Goal: Task Accomplishment & Management: Complete application form

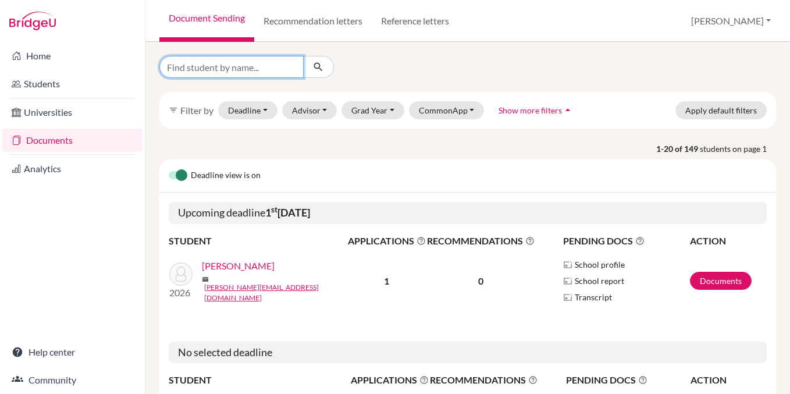
click at [236, 70] on input "Find student by name..." at bounding box center [231, 67] width 144 height 22
type input "natas"
click button "submit" at bounding box center [318, 67] width 31 height 22
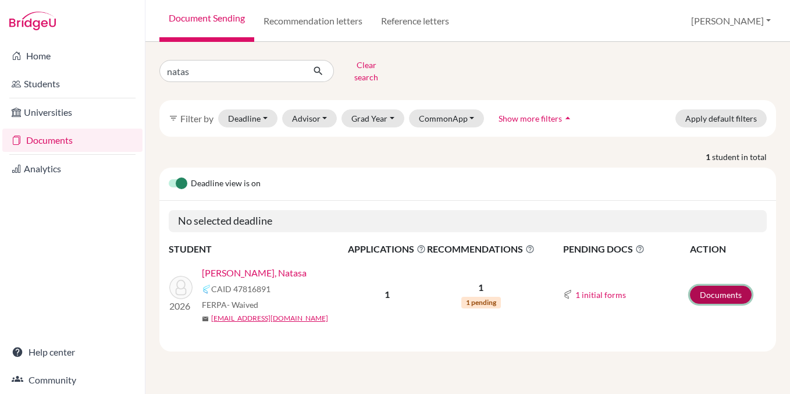
click at [725, 286] on link "Documents" at bounding box center [721, 295] width 62 height 18
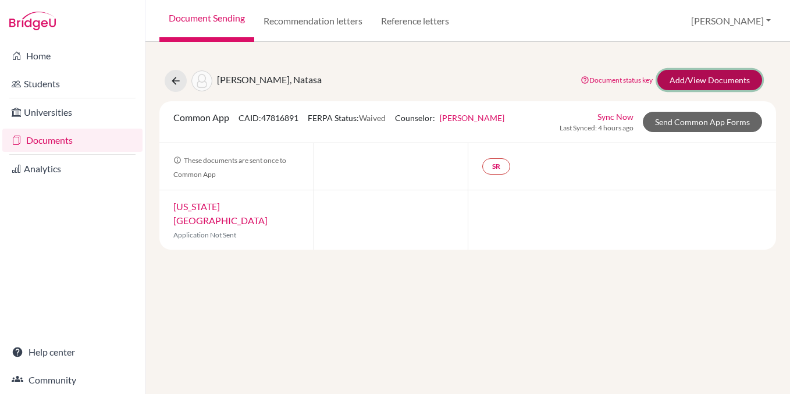
click at [680, 85] on link "Add/View Documents" at bounding box center [709, 80] width 105 height 20
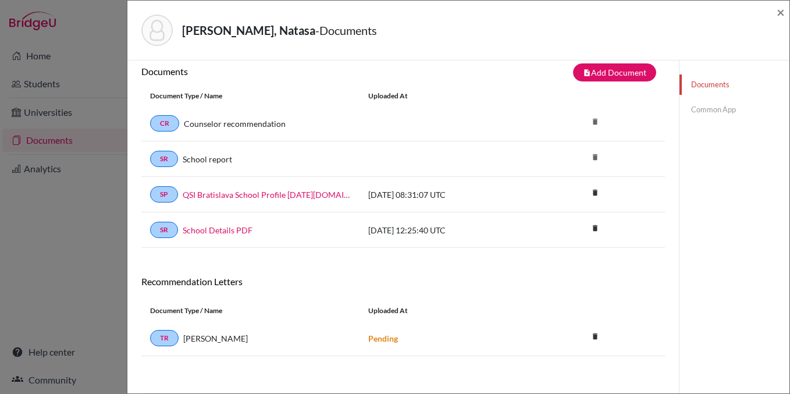
scroll to position [8, 0]
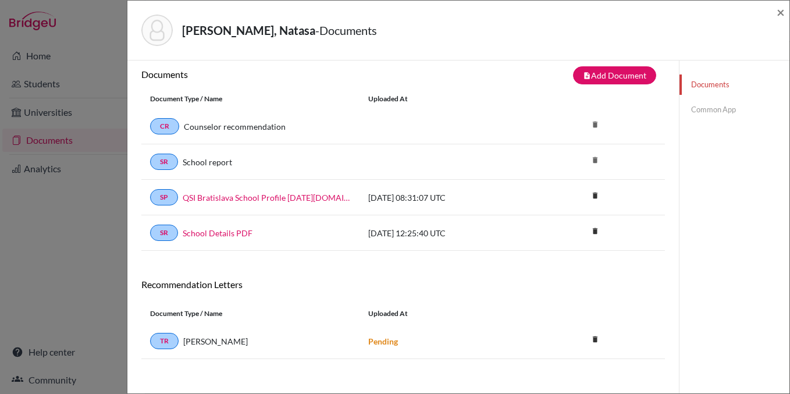
click at [714, 115] on link "Common App" at bounding box center [734, 109] width 110 height 20
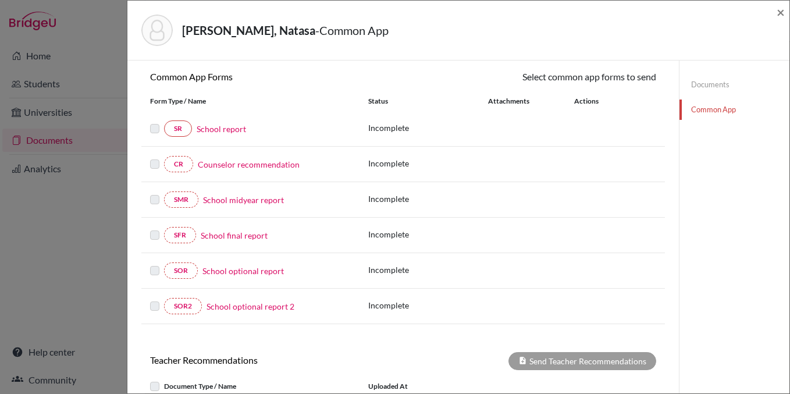
scroll to position [100, 0]
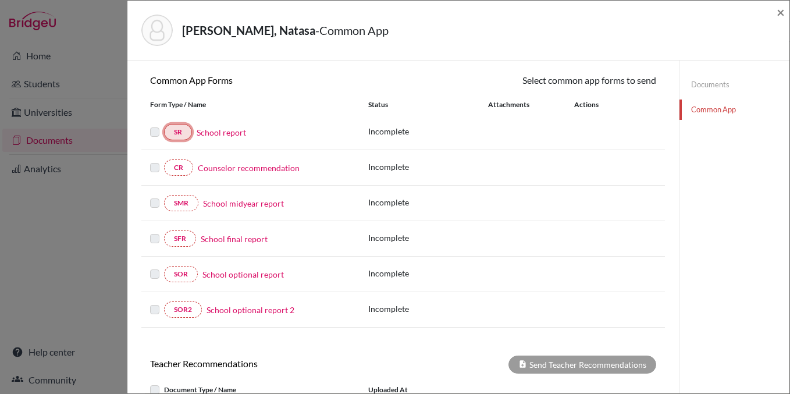
click at [187, 129] on link "SR" at bounding box center [178, 132] width 28 height 16
click at [221, 132] on link "School report" at bounding box center [221, 132] width 49 height 12
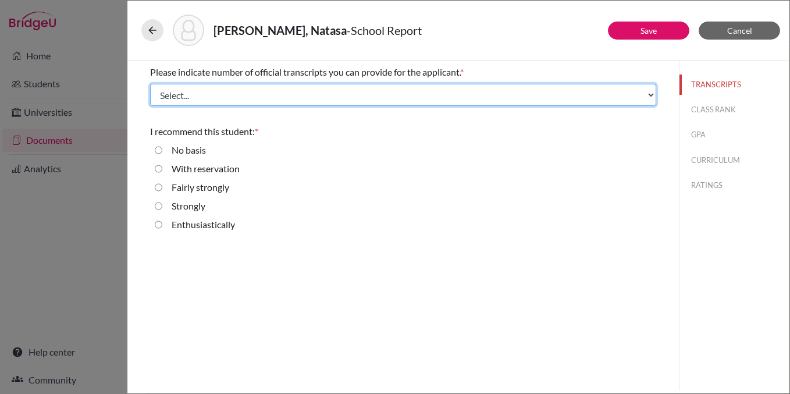
click at [255, 92] on select "Select... 1 2 3 4" at bounding box center [403, 95] width 506 height 22
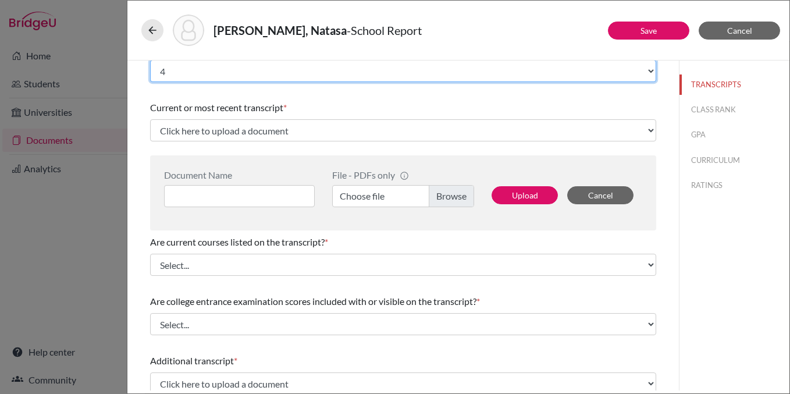
scroll to position [26, 0]
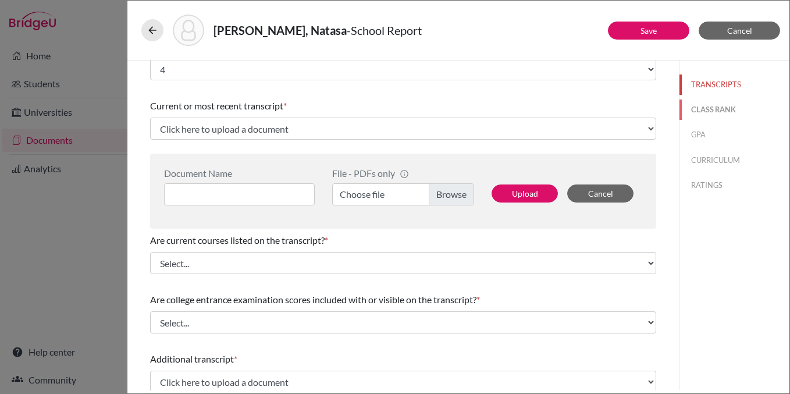
click at [706, 111] on button "CLASS RANK" at bounding box center [734, 109] width 110 height 20
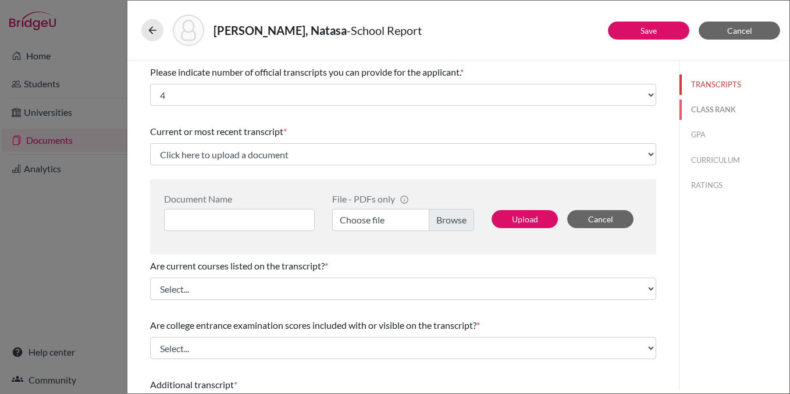
select select "5"
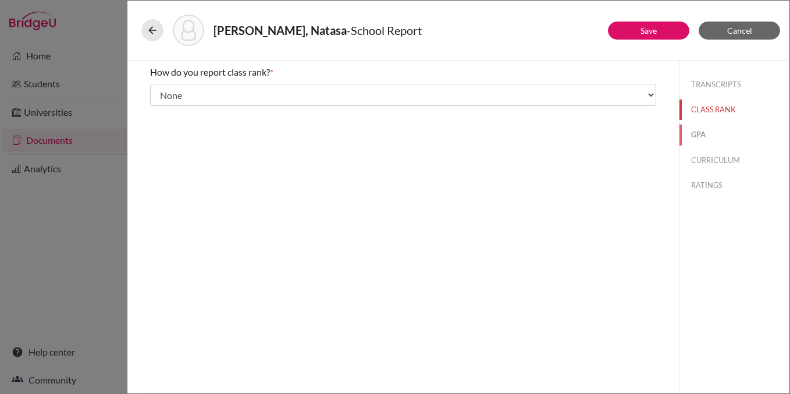
click at [726, 138] on button "GPA" at bounding box center [734, 134] width 110 height 20
type input "3.8"
type input "4.0"
select select "4"
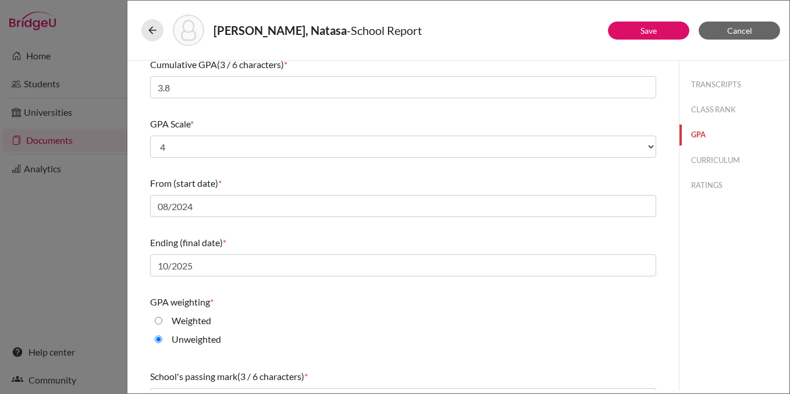
scroll to position [62, 0]
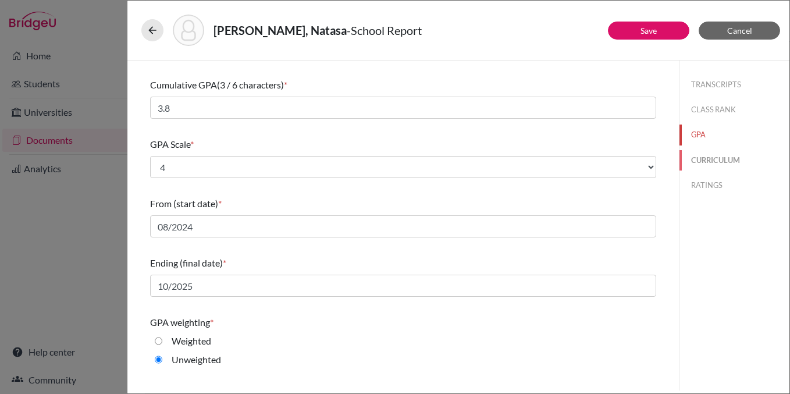
click at [713, 160] on button "CURRICULUM" at bounding box center [734, 160] width 110 height 20
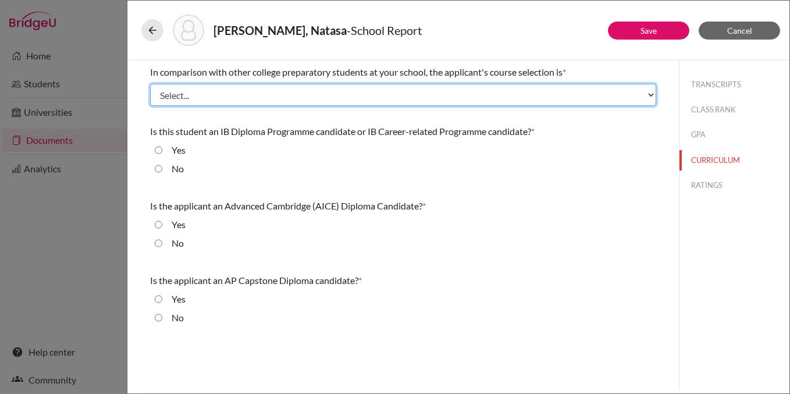
click at [256, 97] on select "Select... Less than demanding Average Demanding Very demanding Most demanding P…" at bounding box center [403, 95] width 506 height 22
select select "4"
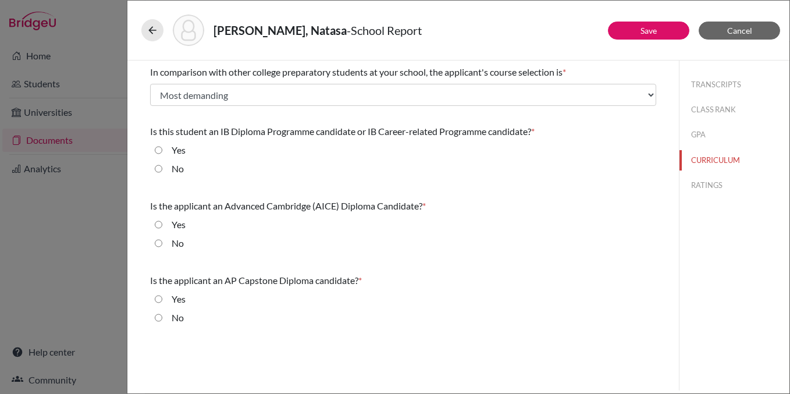
click at [181, 147] on label "Yes" at bounding box center [179, 150] width 14 height 14
click at [162, 147] on input "Yes" at bounding box center [159, 150] width 8 height 14
radio input "true"
click at [181, 243] on label "No" at bounding box center [178, 243] width 12 height 14
click at [162, 243] on input "No" at bounding box center [159, 243] width 8 height 14
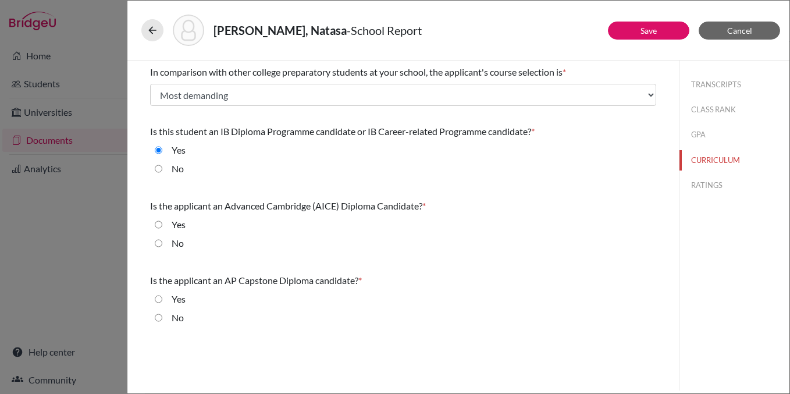
radio input "true"
click at [177, 321] on label "No" at bounding box center [178, 318] width 12 height 14
click at [162, 321] on input "No" at bounding box center [159, 318] width 8 height 14
radio input "true"
click at [657, 37] on button "Save" at bounding box center [648, 31] width 81 height 18
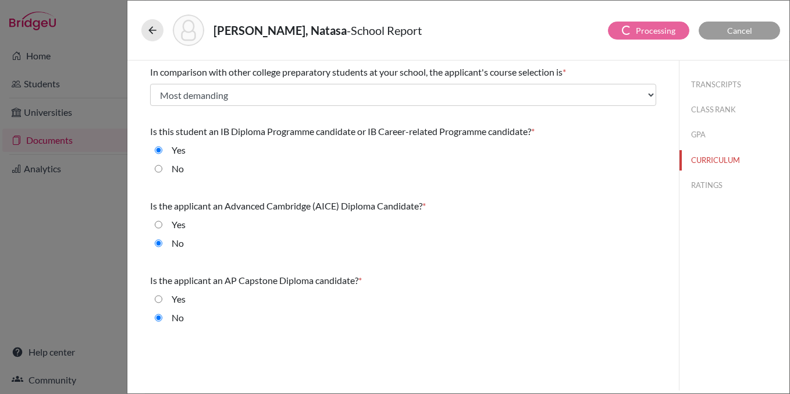
select select "4"
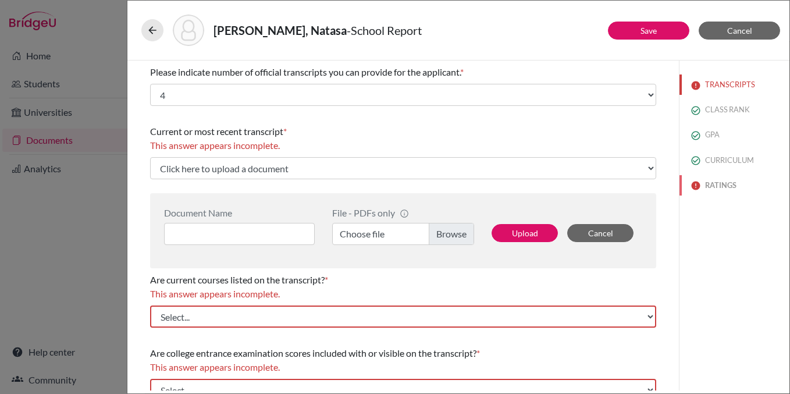
click at [709, 187] on button "RATINGS" at bounding box center [734, 185] width 110 height 20
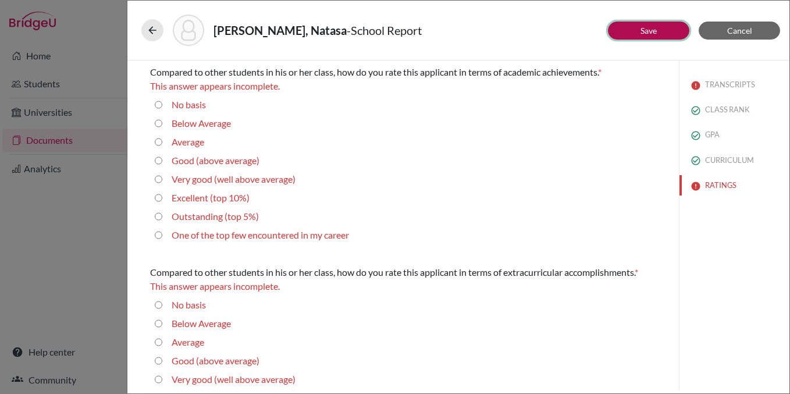
click at [658, 35] on button "Save" at bounding box center [648, 31] width 81 height 18
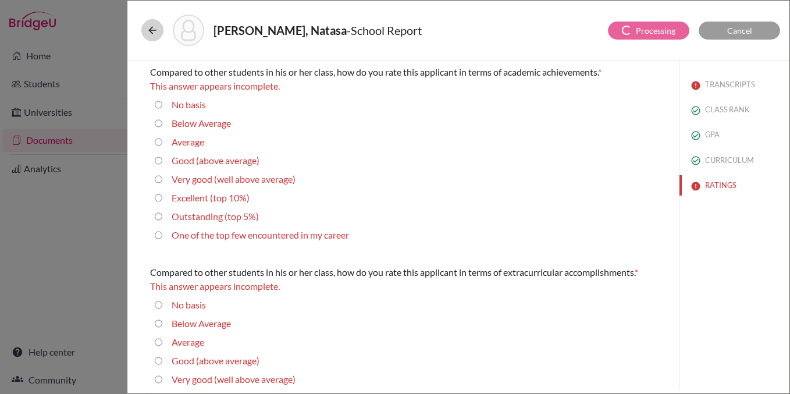
select select "4"
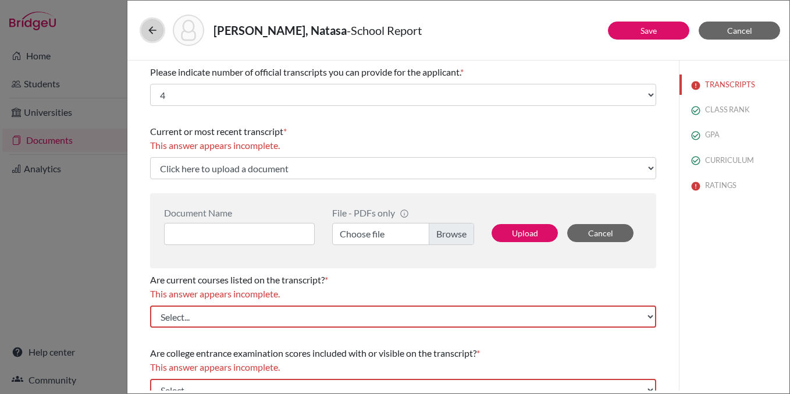
click at [145, 34] on button at bounding box center [152, 30] width 22 height 22
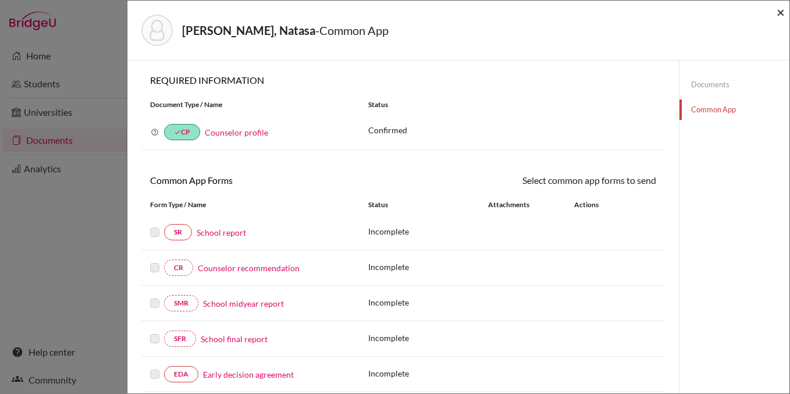
click at [779, 17] on span "×" at bounding box center [781, 11] width 8 height 17
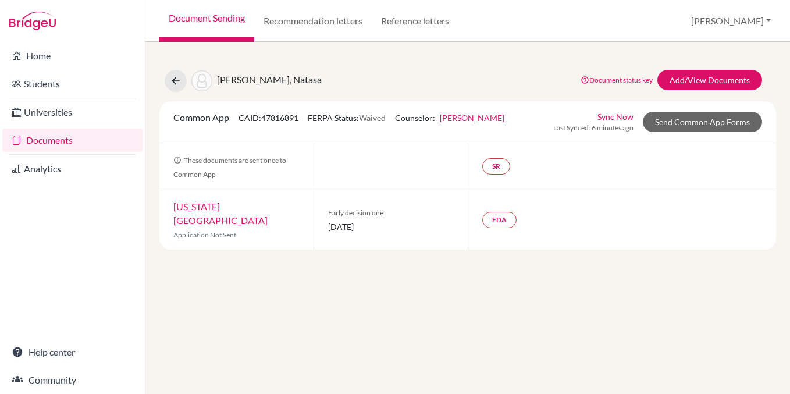
click at [79, 149] on link "Documents" at bounding box center [72, 140] width 140 height 23
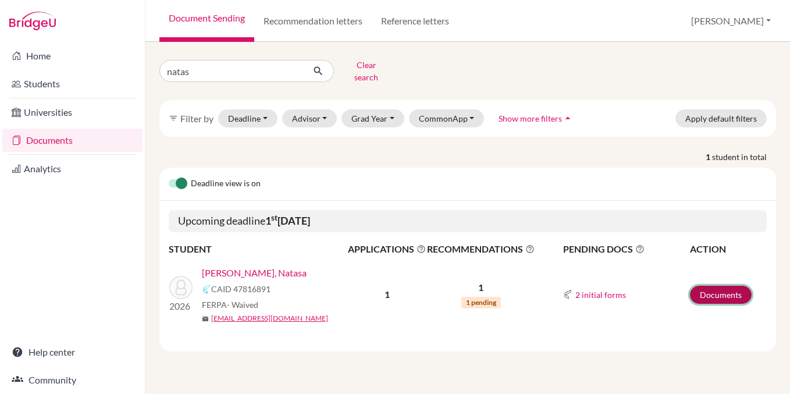
click at [712, 293] on link "Documents" at bounding box center [721, 295] width 62 height 18
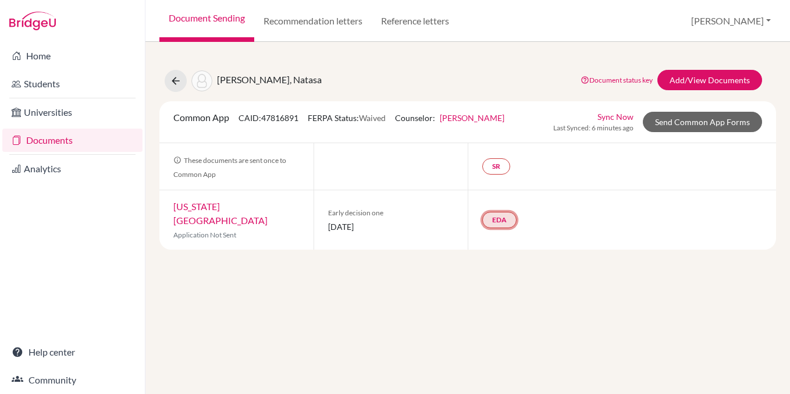
click at [505, 212] on link "EDA" at bounding box center [499, 220] width 34 height 16
click at [505, 186] on small "Incomplete" at bounding box center [498, 189] width 100 height 10
click at [504, 156] on h3 "Early decision agreement" at bounding box center [499, 156] width 114 height 21
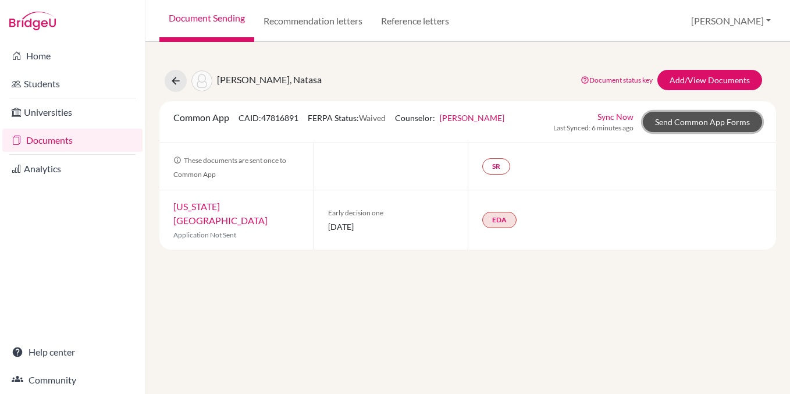
click at [681, 116] on link "Send Common App Forms" at bounding box center [702, 122] width 119 height 20
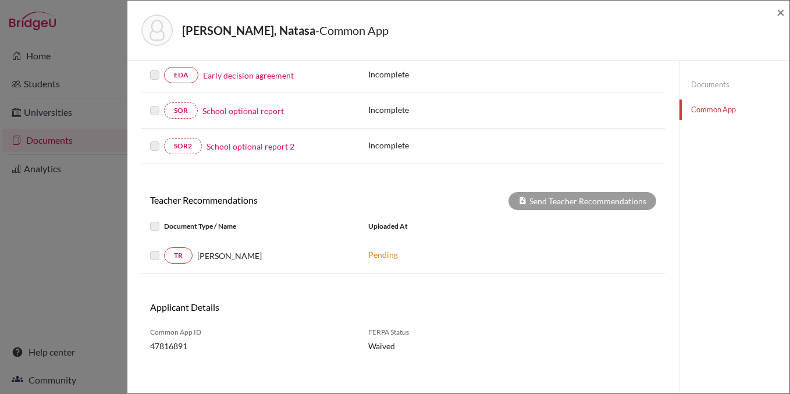
click at [708, 83] on link "Documents" at bounding box center [734, 84] width 110 height 20
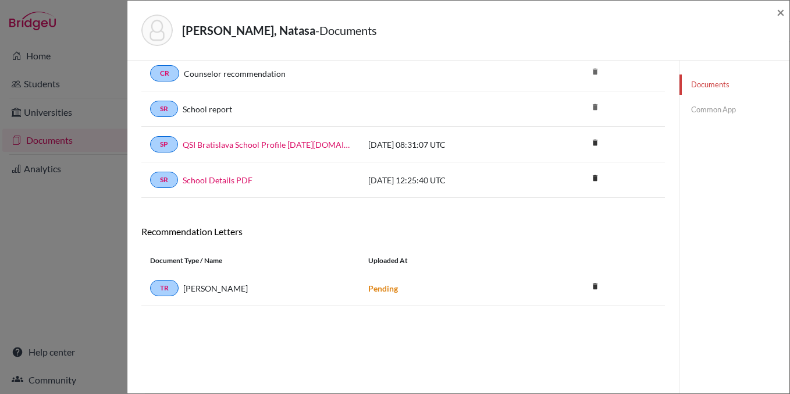
click at [739, 105] on link "Common App" at bounding box center [734, 109] width 110 height 20
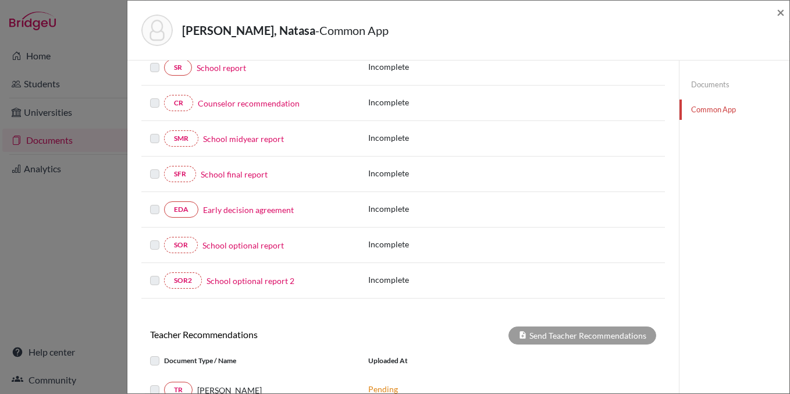
scroll to position [168, 0]
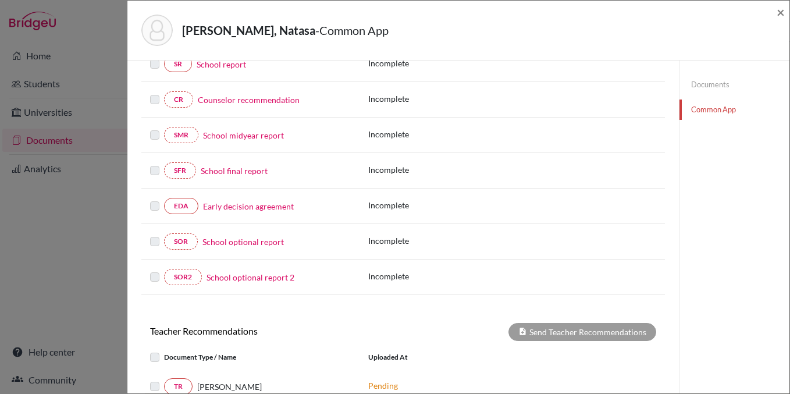
click at [206, 206] on link "Early decision agreement" at bounding box center [248, 206] width 91 height 12
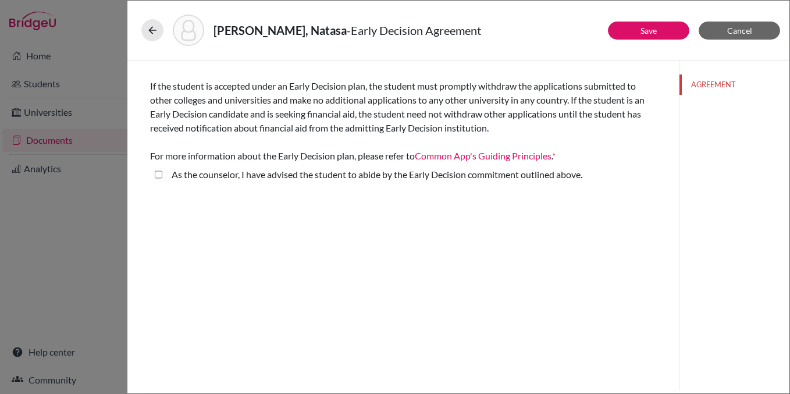
click at [322, 174] on label "As the counselor, I have advised the student to abide by the Early Decision com…" at bounding box center [377, 175] width 411 height 14
click at [162, 174] on above\ "As the counselor, I have advised the student to abide by the Early Decision com…" at bounding box center [159, 175] width 8 height 14
checkbox above\ "true"
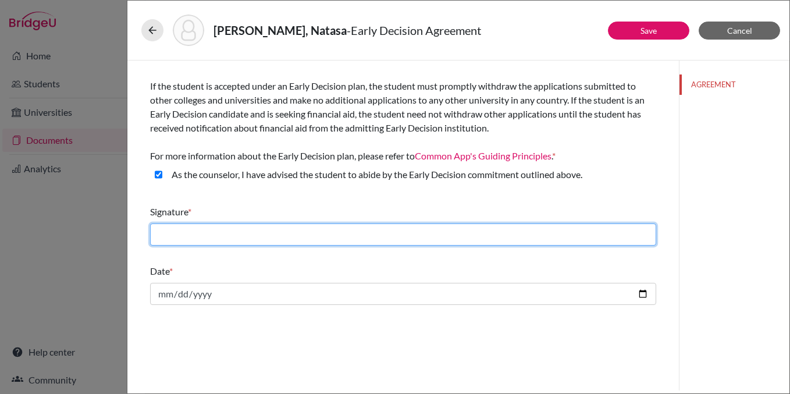
click at [318, 234] on input "text" at bounding box center [403, 234] width 506 height 22
type input "[PERSON_NAME]"
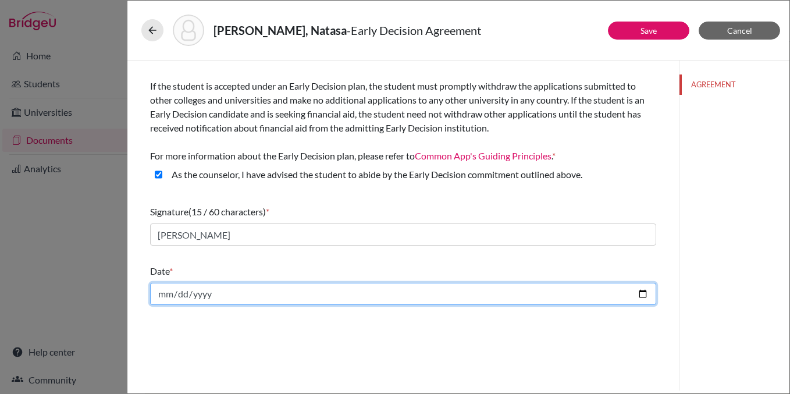
click at [320, 293] on input "date" at bounding box center [403, 294] width 506 height 22
type input "2025-10-09"
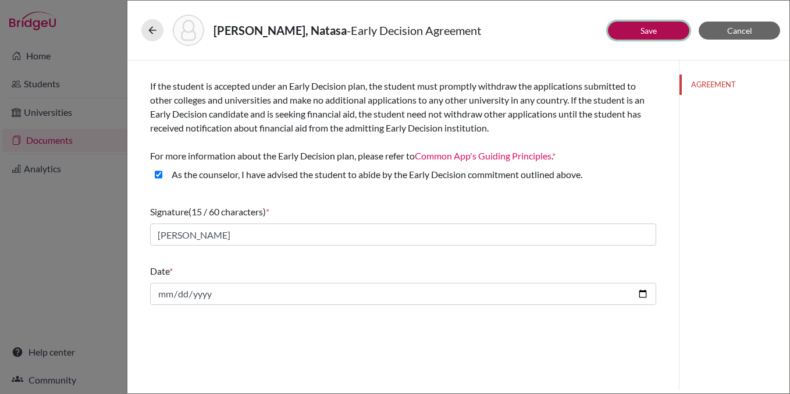
click at [675, 38] on button "Save" at bounding box center [648, 31] width 81 height 18
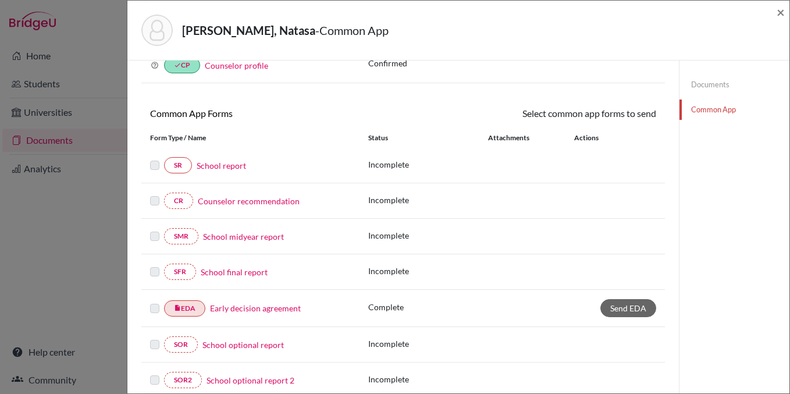
scroll to position [79, 0]
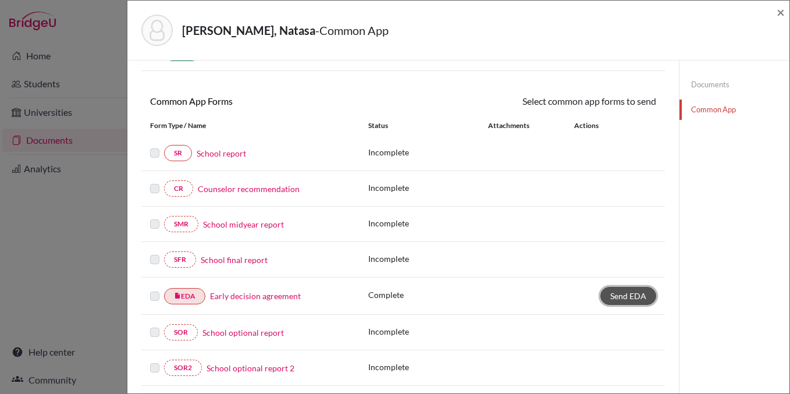
click at [618, 304] on link "Send EDA" at bounding box center [628, 296] width 56 height 18
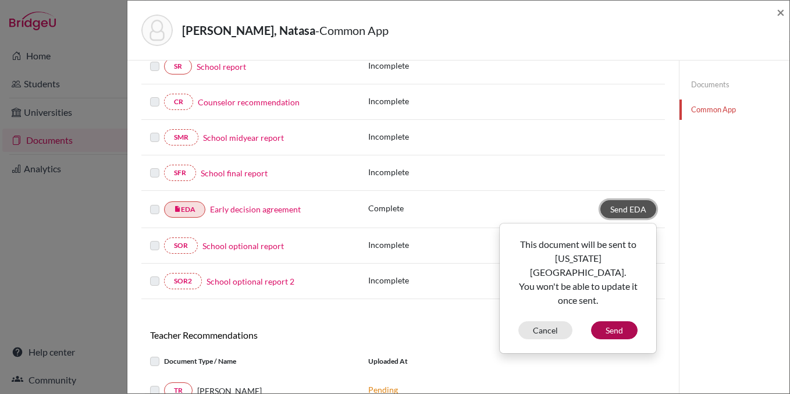
scroll to position [166, 0]
click at [619, 321] on button "Send" at bounding box center [614, 330] width 47 height 18
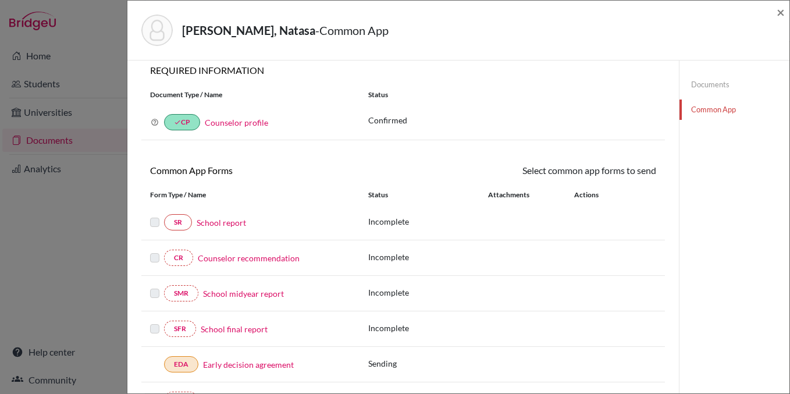
scroll to position [0, 0]
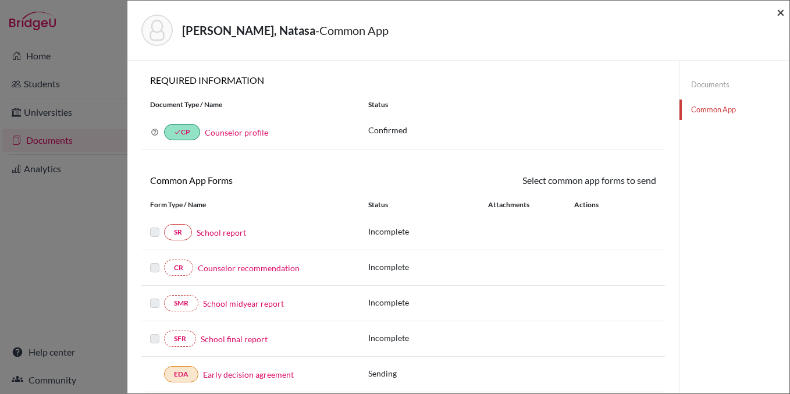
click at [779, 12] on span "×" at bounding box center [781, 11] width 8 height 17
